Goal: Information Seeking & Learning: Learn about a topic

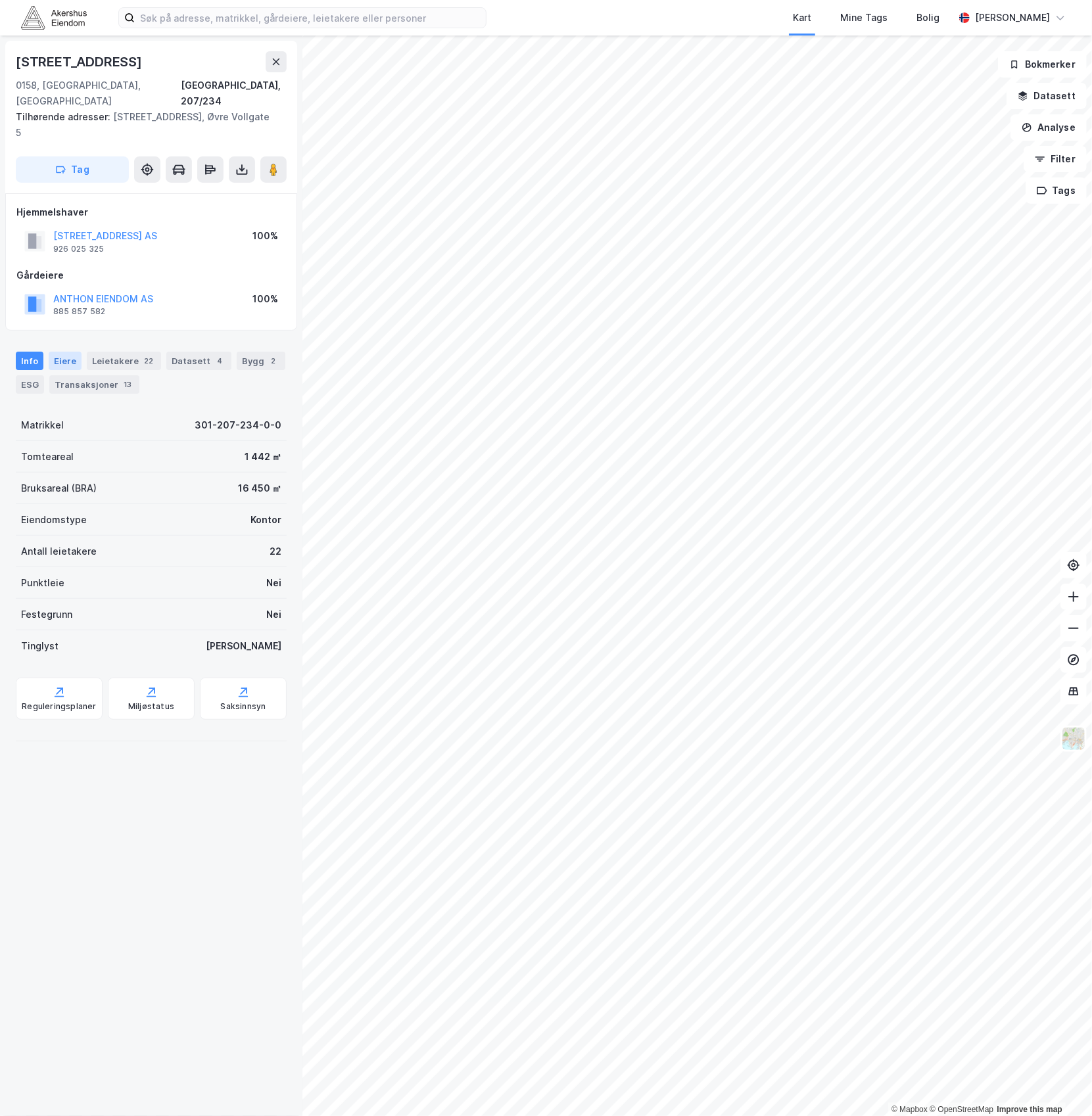
click at [61, 351] on div "Eiere" at bounding box center [65, 360] width 33 height 19
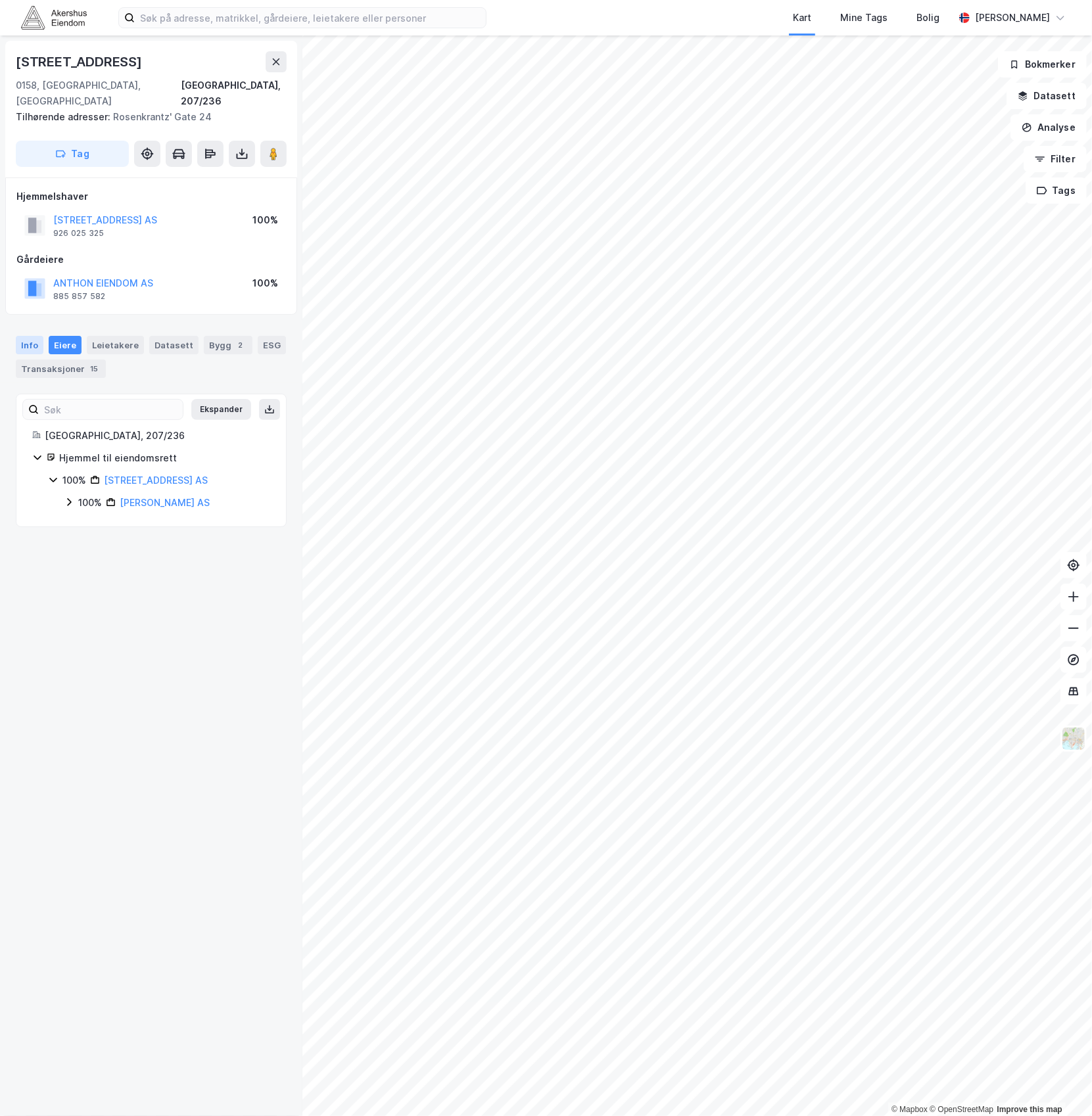
click at [21, 336] on div "Info" at bounding box center [30, 345] width 28 height 19
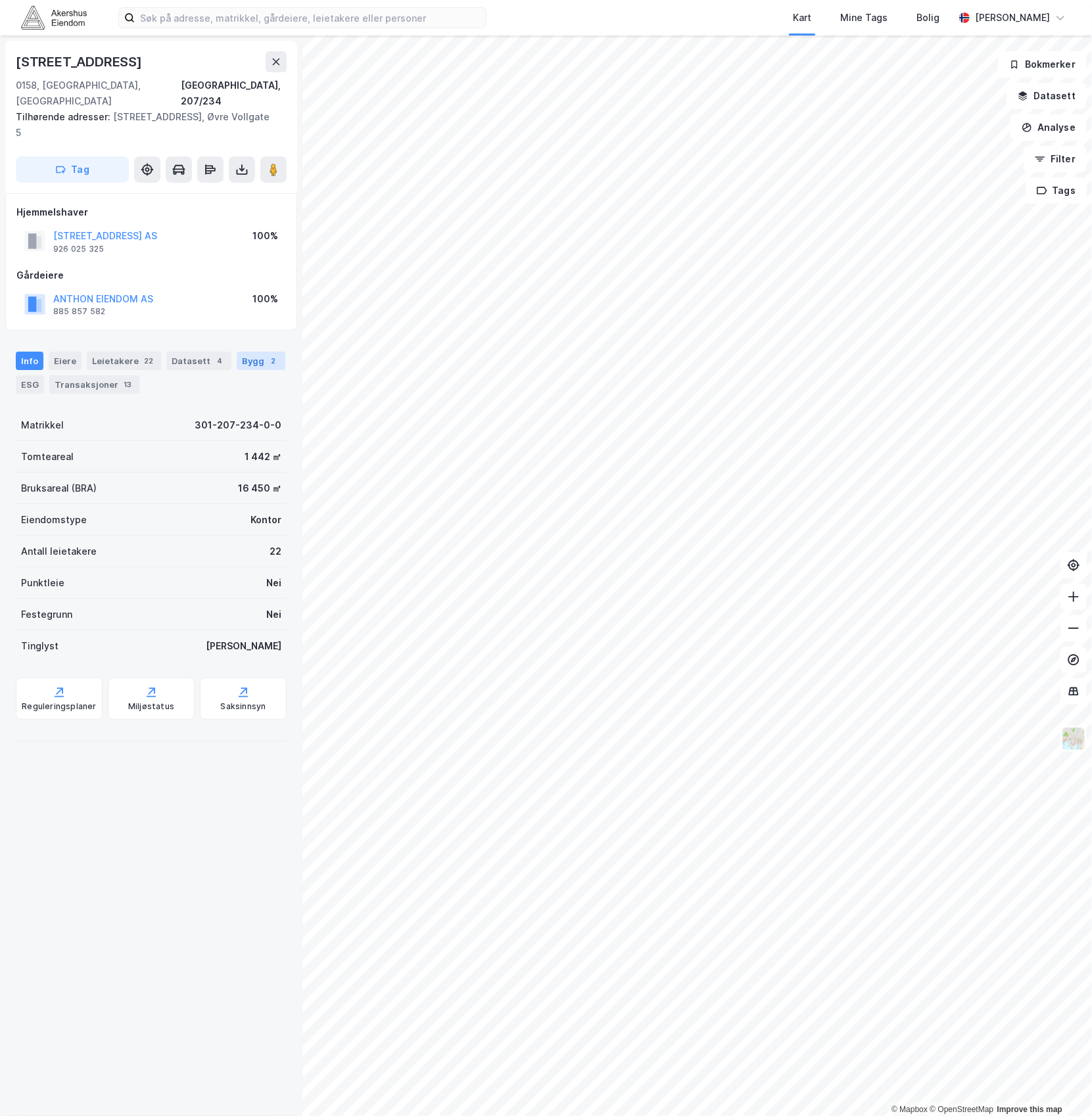
click at [237, 366] on div "Bygg 2" at bounding box center [261, 360] width 48 height 19
